Goal: Check status: Check status

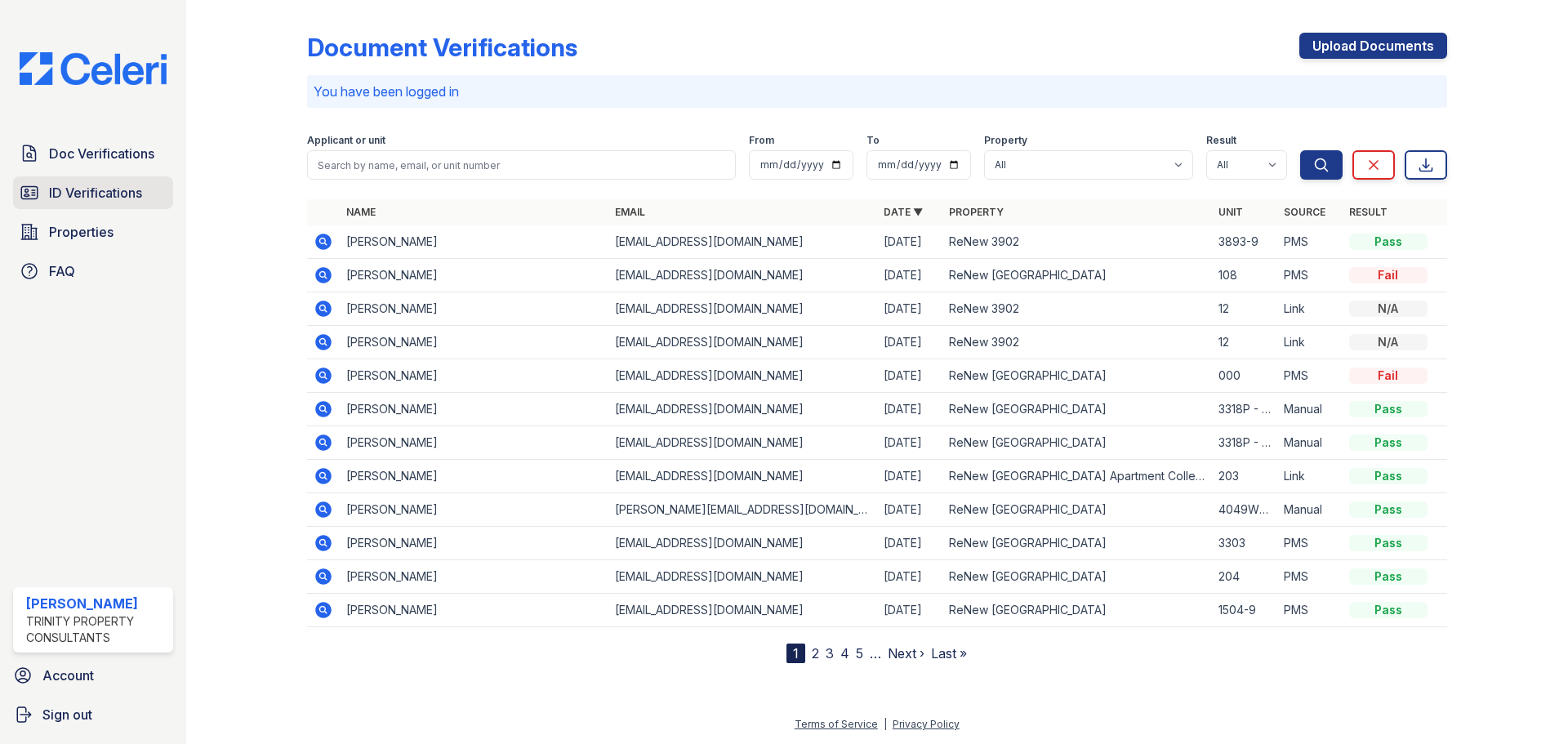
drag, startPoint x: 0, startPoint y: 0, endPoint x: 103, endPoint y: 199, distance: 224.1
click at [103, 199] on span "ID Verifications" at bounding box center [96, 192] width 93 height 19
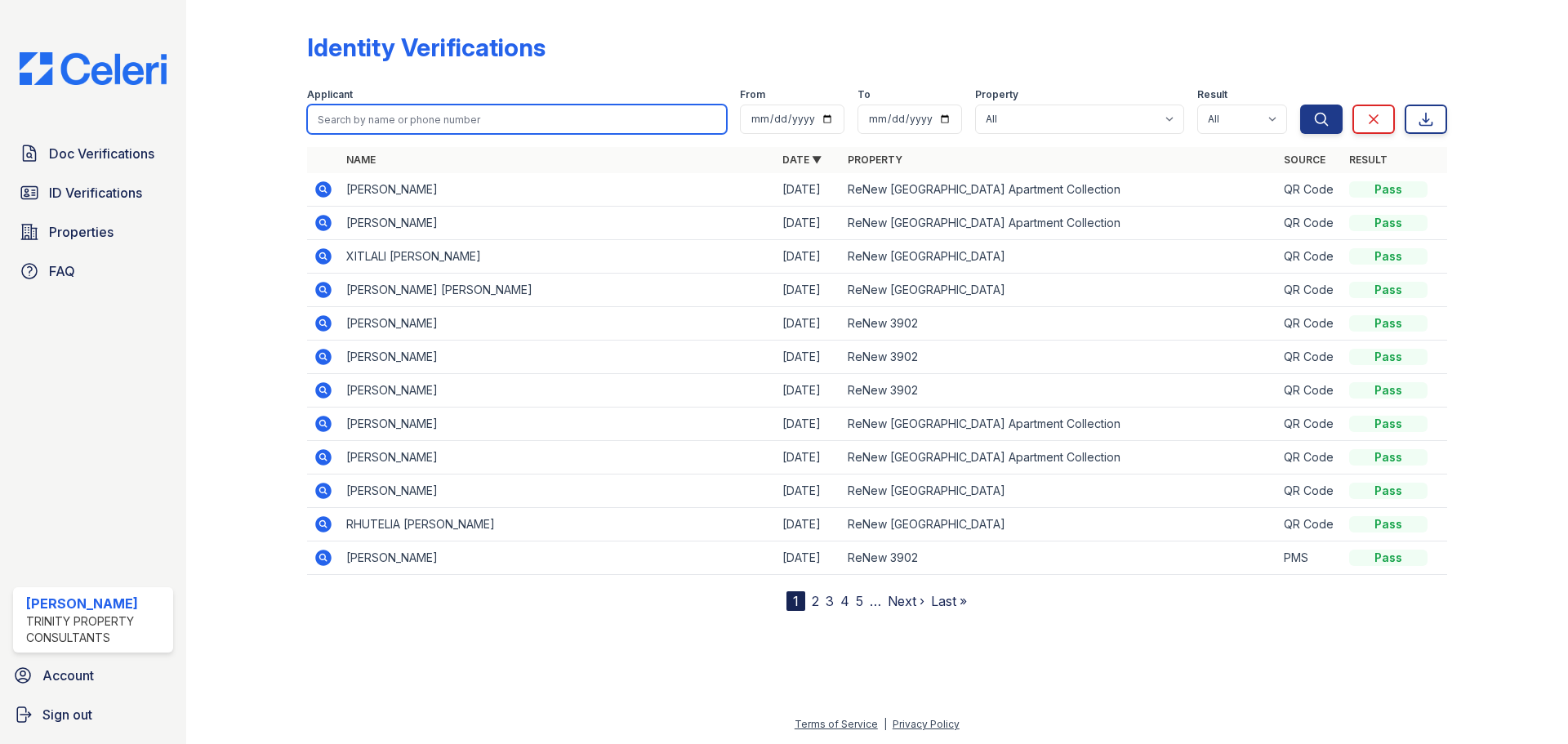
click at [442, 113] on input "search" at bounding box center [517, 119] width 420 height 29
type input "riddick"
click at [1300, 104] on button "Search" at bounding box center [1321, 119] width 42 height 29
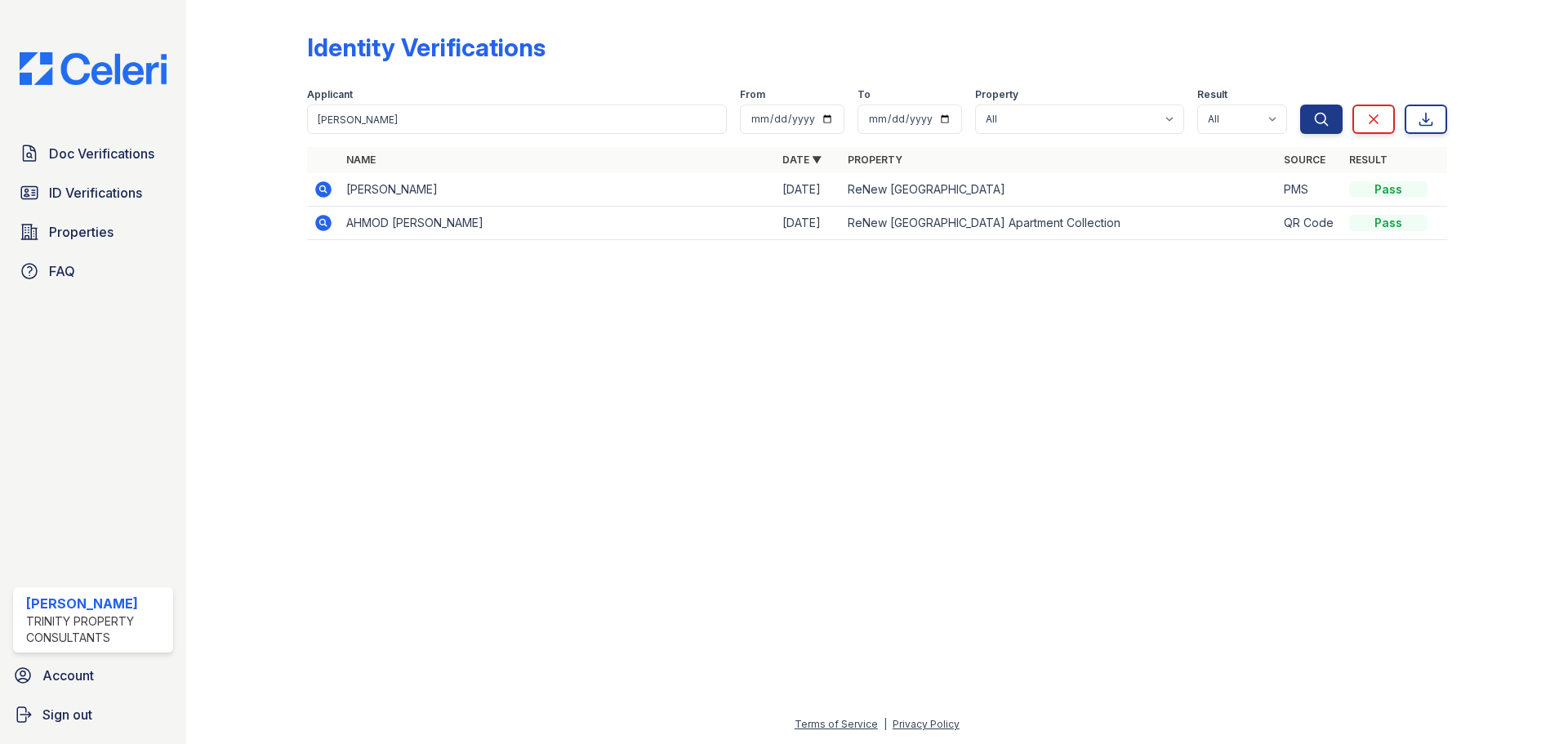
click at [326, 194] on icon at bounding box center [324, 189] width 16 height 16
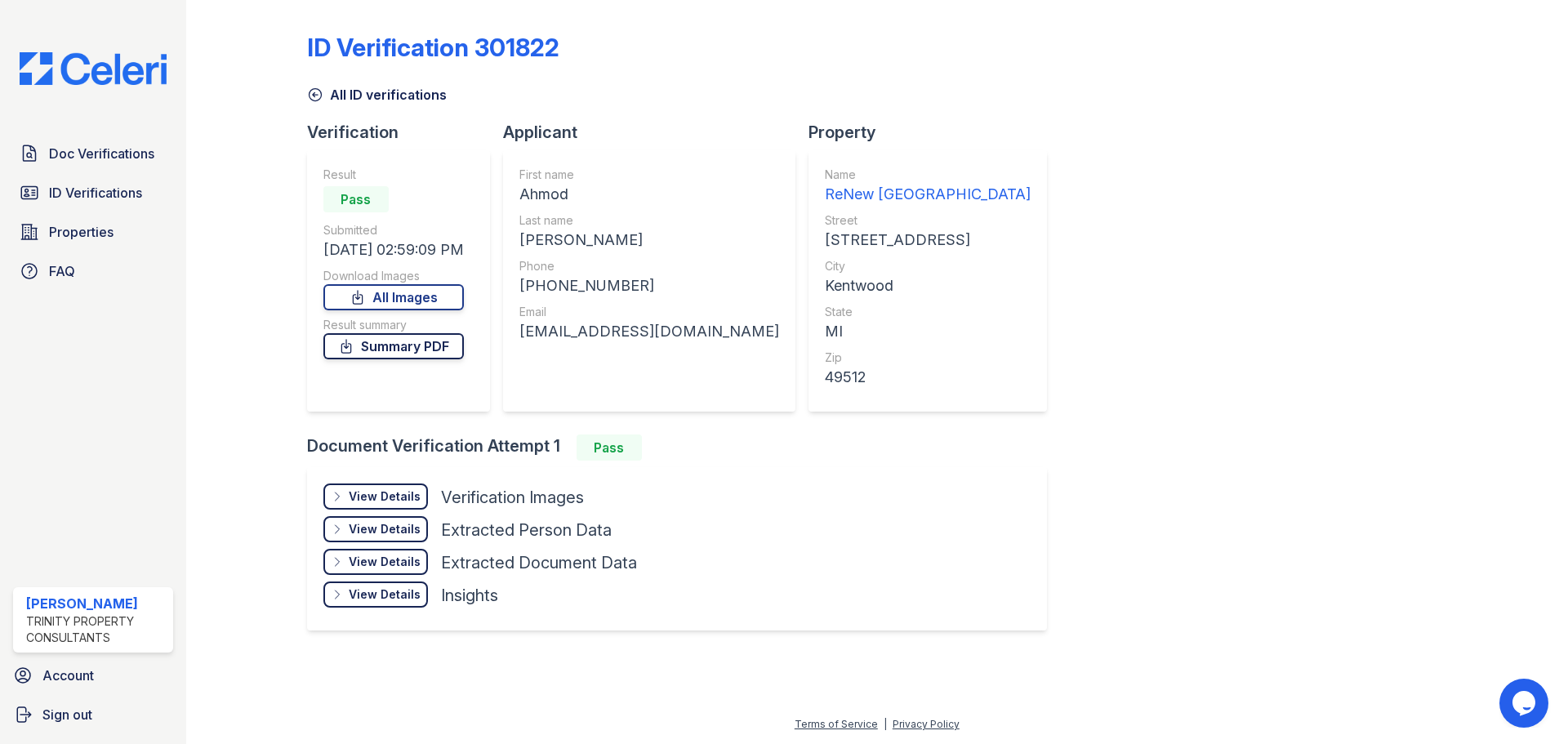
click at [420, 348] on link "Summary PDF" at bounding box center [394, 346] width 141 height 27
click at [418, 294] on link "All Images" at bounding box center [394, 297] width 141 height 27
